Goal: Transaction & Acquisition: Purchase product/service

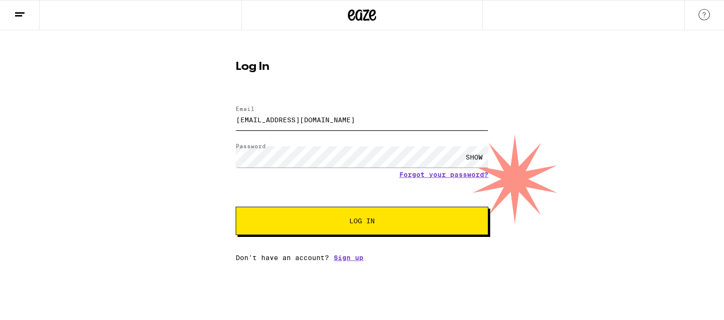
drag, startPoint x: 299, startPoint y: 122, endPoint x: 272, endPoint y: 125, distance: 27.5
click at [272, 125] on input "[EMAIL_ADDRESS][DOMAIN_NAME]" at bounding box center [362, 119] width 253 height 21
drag, startPoint x: 328, startPoint y: 117, endPoint x: 272, endPoint y: 124, distance: 56.9
click at [272, 124] on input "[EMAIL_ADDRESS]" at bounding box center [362, 119] width 253 height 21
type input "[EMAIL_ADDRESS][DOMAIN_NAME]"
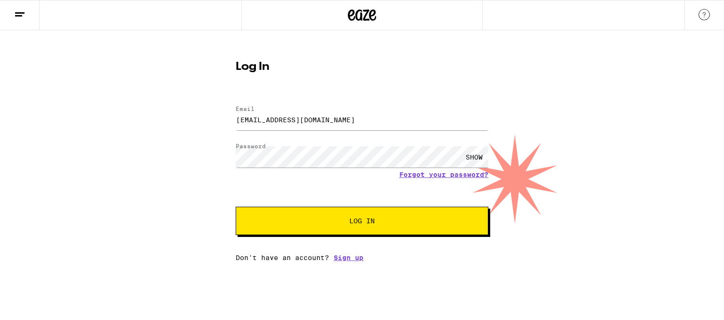
click at [308, 215] on button "Log In" at bounding box center [362, 220] width 253 height 28
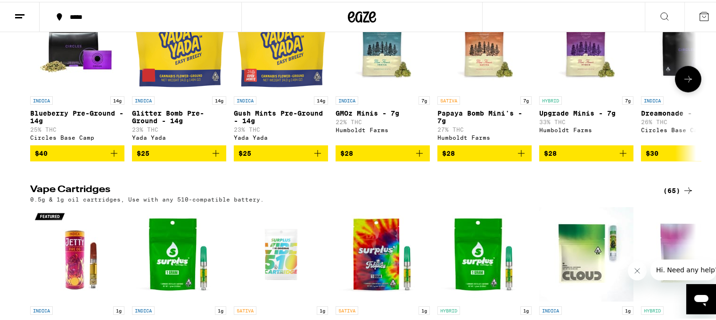
scroll to position [990, 0]
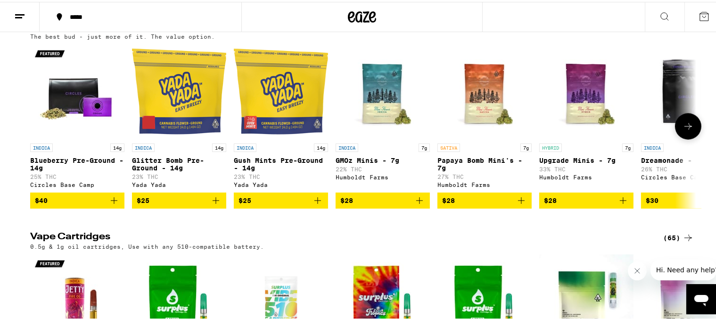
drag, startPoint x: 620, startPoint y: 233, endPoint x: 685, endPoint y: 158, distance: 99.3
click at [620, 204] on icon "Add to bag" at bounding box center [623, 198] width 11 height 11
click at [685, 130] on icon at bounding box center [688, 124] width 11 height 11
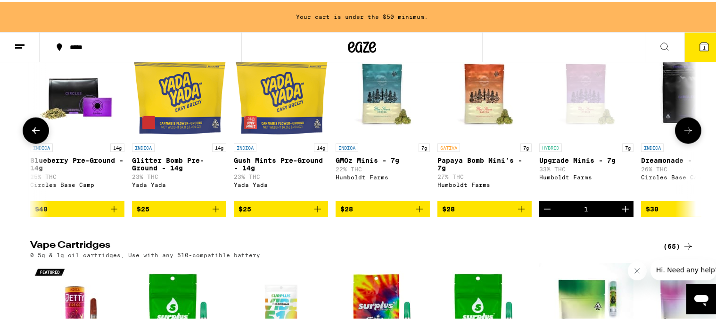
scroll to position [0, 561]
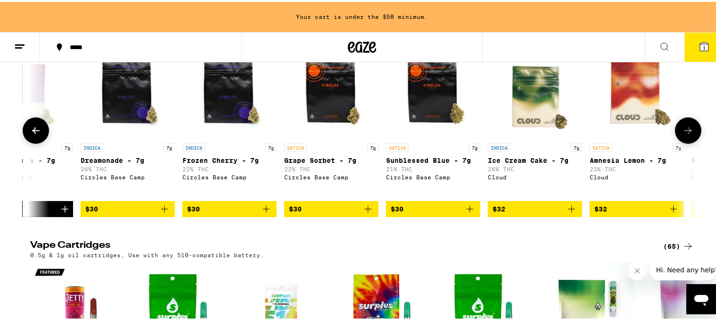
click at [686, 134] on icon at bounding box center [688, 128] width 11 height 11
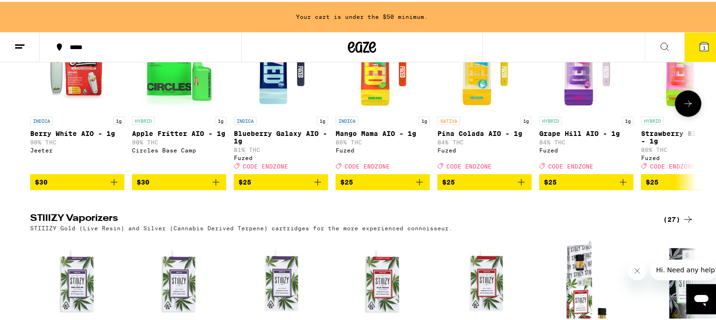
scroll to position [1492, 0]
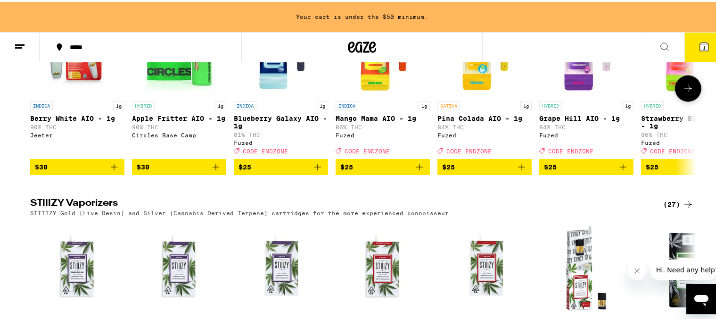
click at [684, 100] on button at bounding box center [688, 87] width 26 height 26
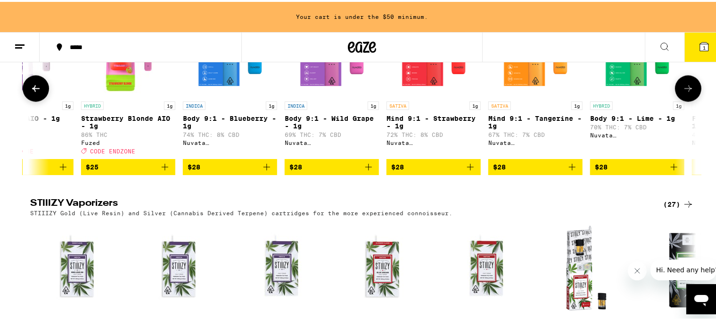
scroll to position [0, 561]
click at [30, 92] on icon at bounding box center [35, 86] width 11 height 11
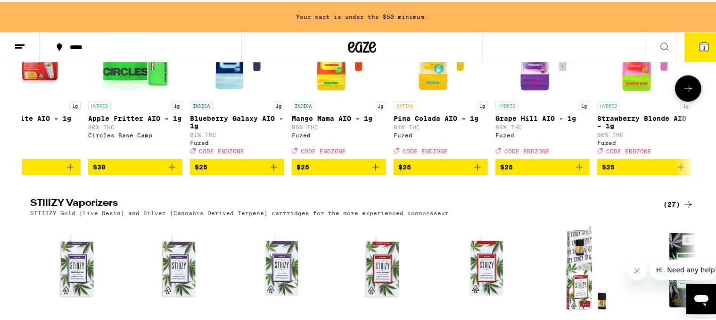
scroll to position [0, 0]
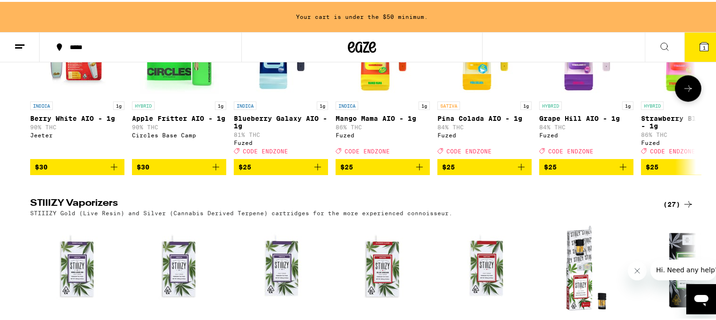
click at [687, 100] on button at bounding box center [688, 87] width 26 height 26
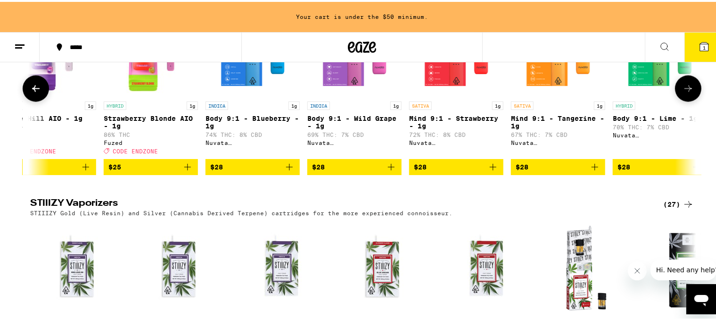
scroll to position [0, 561]
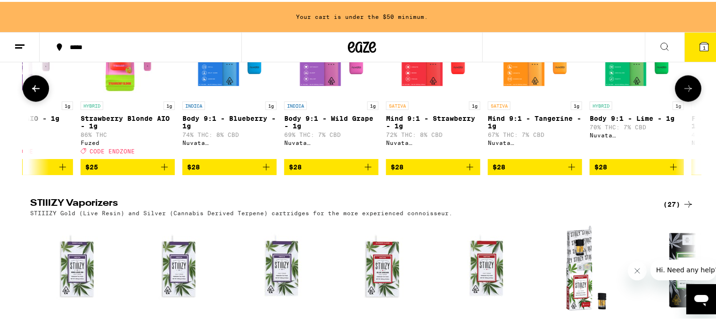
click at [164, 171] on icon "Add to bag" at bounding box center [164, 164] width 11 height 11
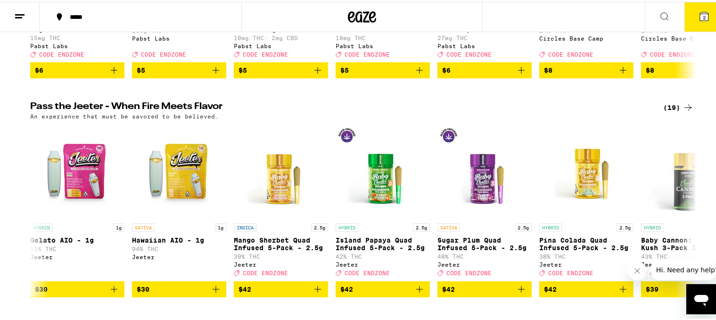
scroll to position [0, 0]
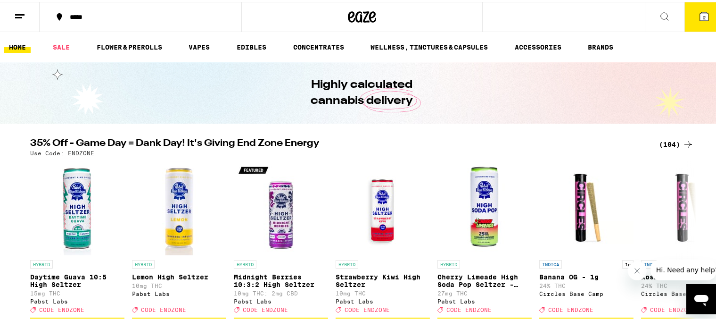
click at [700, 16] on icon at bounding box center [704, 14] width 8 height 8
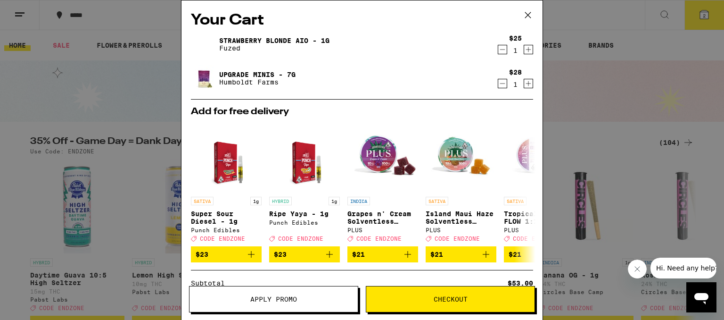
click at [303, 302] on span "Apply Promo" at bounding box center [274, 299] width 168 height 7
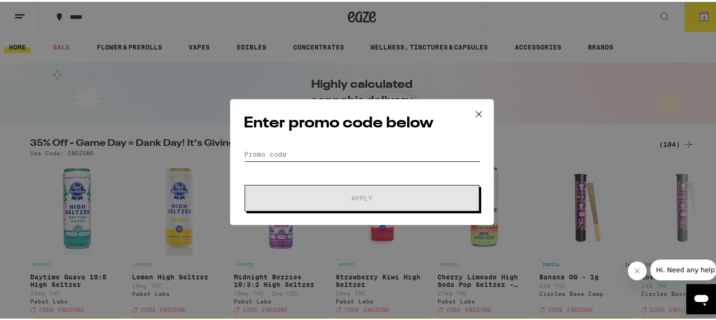
click at [313, 157] on input "Promo Code" at bounding box center [362, 152] width 237 height 14
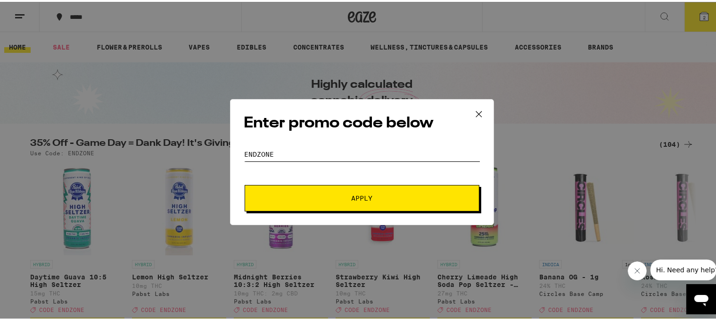
type input "endzone"
click at [367, 199] on span "Apply" at bounding box center [362, 196] width 21 height 7
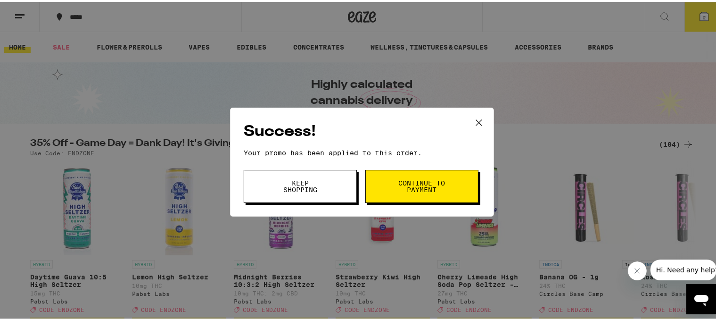
click at [378, 183] on button "Continue to payment" at bounding box center [421, 184] width 113 height 33
